Goal: Find specific page/section: Find specific page/section

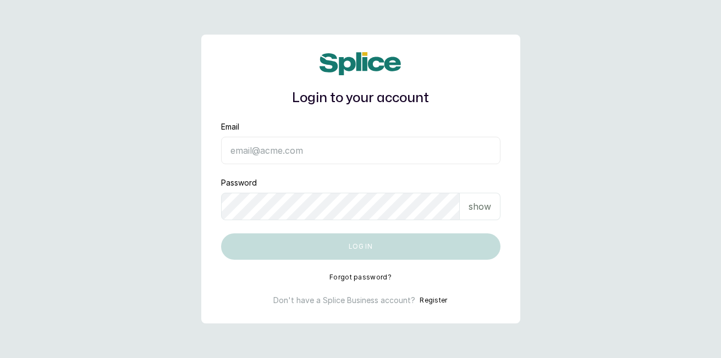
type input "[EMAIL_ADDRESS][DOMAIN_NAME]"
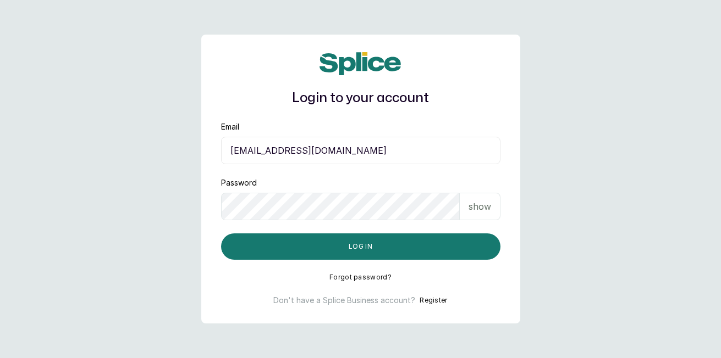
click at [434, 248] on button "Log in" at bounding box center [360, 247] width 279 height 26
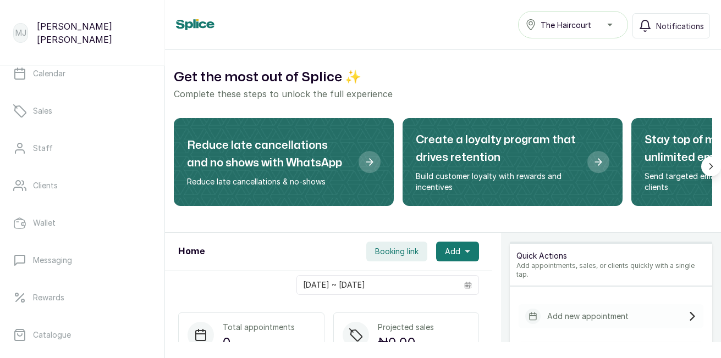
scroll to position [66, 0]
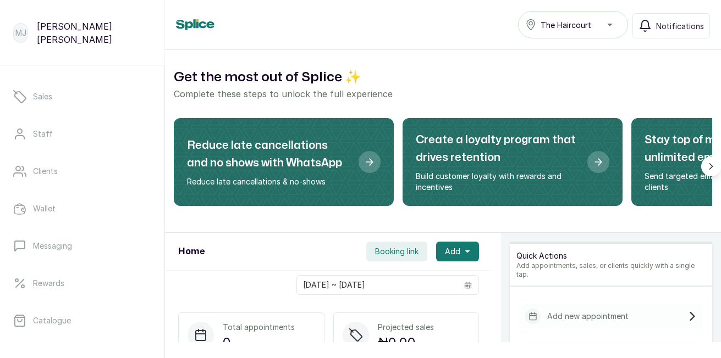
click at [84, 329] on link "Catalogue" at bounding box center [82, 321] width 147 height 31
